Goal: Navigation & Orientation: Go to known website

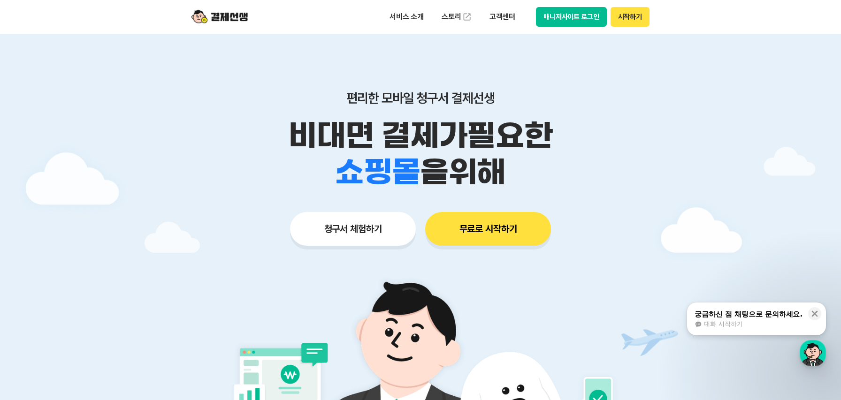
click at [578, 17] on button "매니저사이트 로그인" at bounding box center [571, 17] width 71 height 20
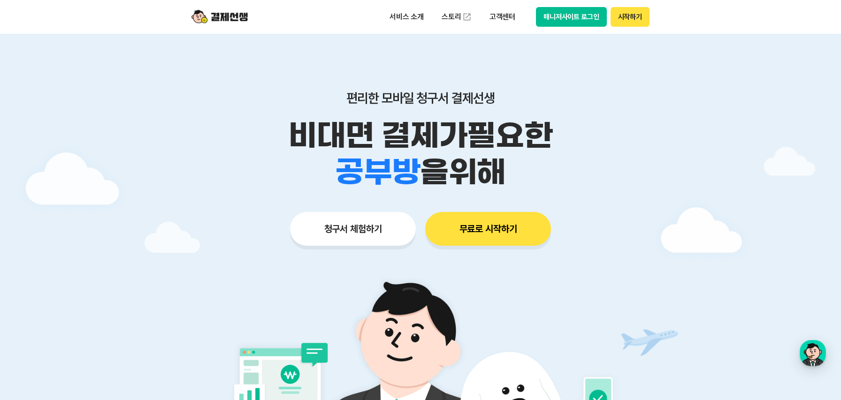
click at [559, 22] on button "매니저사이트 로그인" at bounding box center [571, 17] width 71 height 20
